Goal: Find specific page/section: Find specific page/section

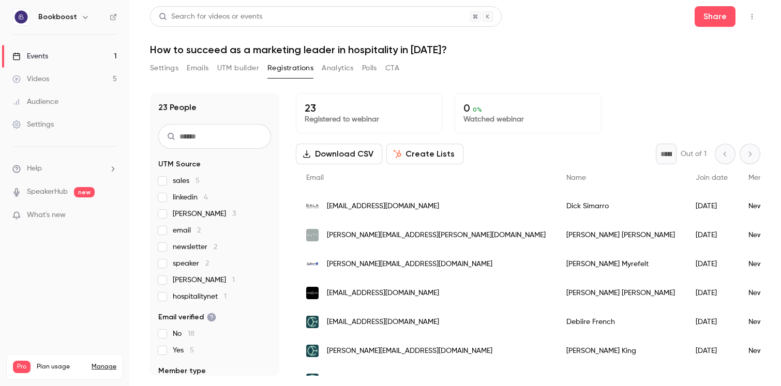
click at [602, 56] on div "Search for videos or events Share How to succeed as a marketing leader in hospi…" at bounding box center [455, 191] width 610 height 370
